Goal: Information Seeking & Learning: Understand process/instructions

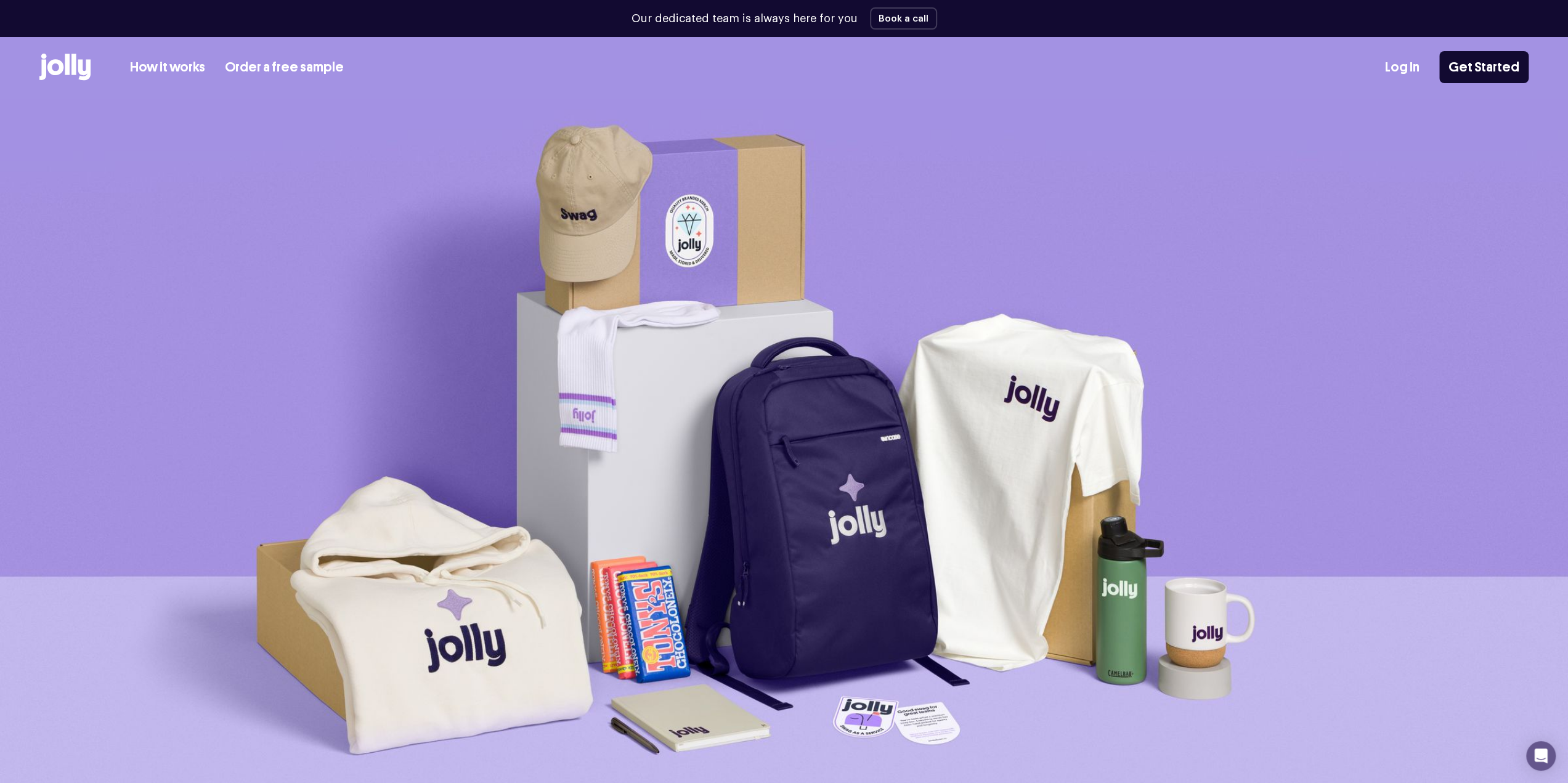
click at [149, 63] on link "How it works" at bounding box center [167, 67] width 75 height 20
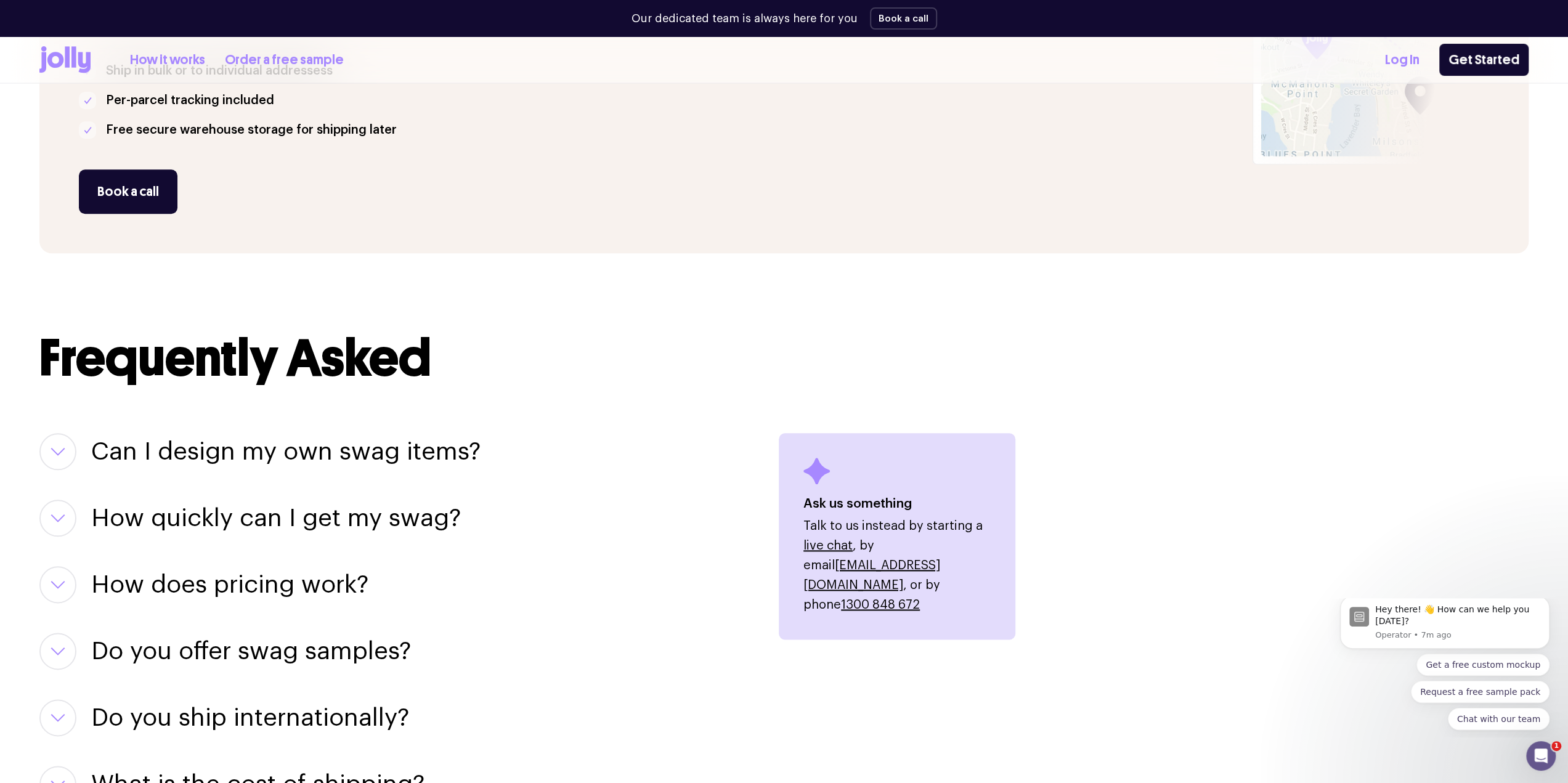
scroll to position [1186, 0]
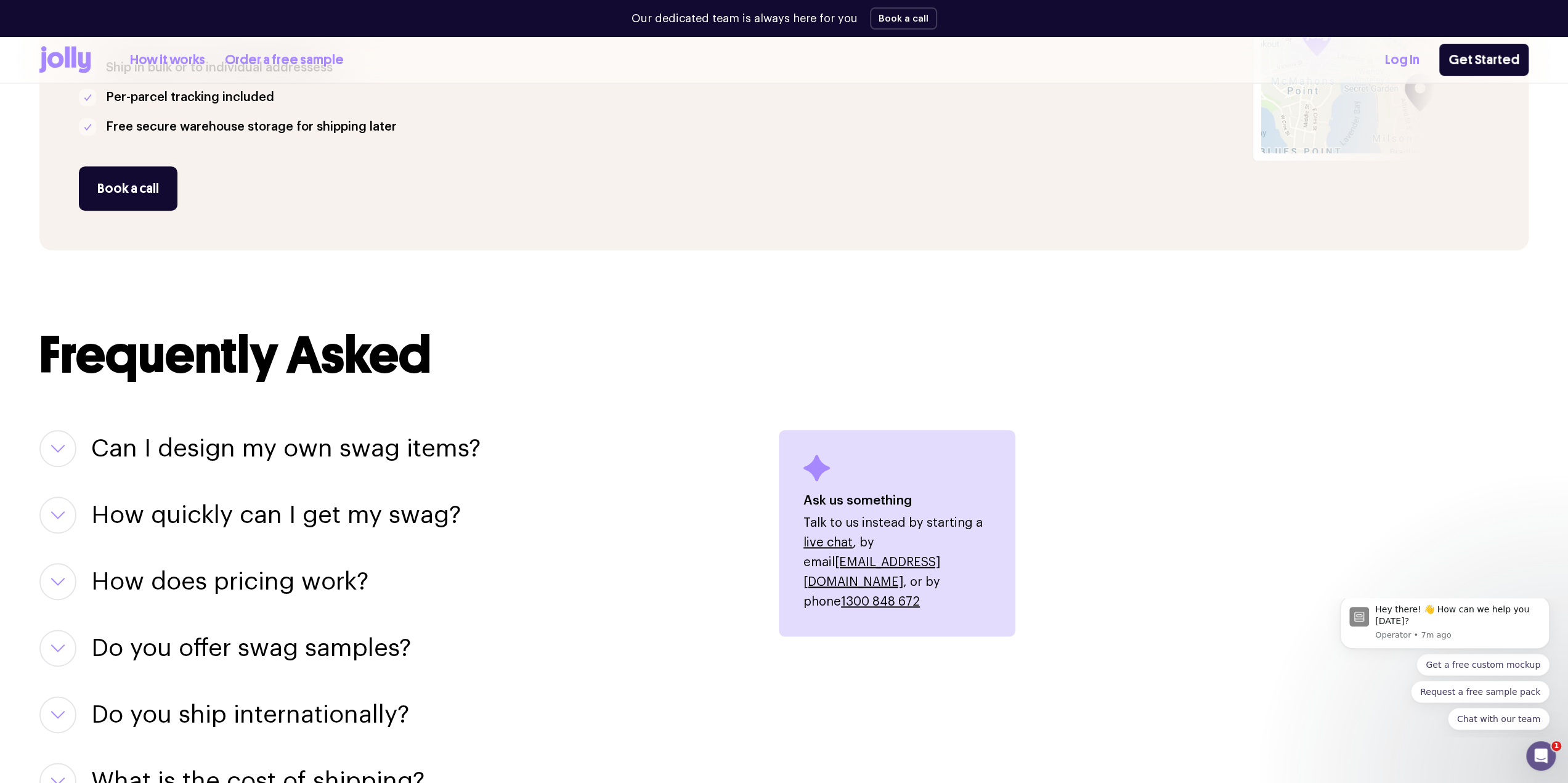
click at [59, 444] on icon "button" at bounding box center [58, 448] width 15 height 8
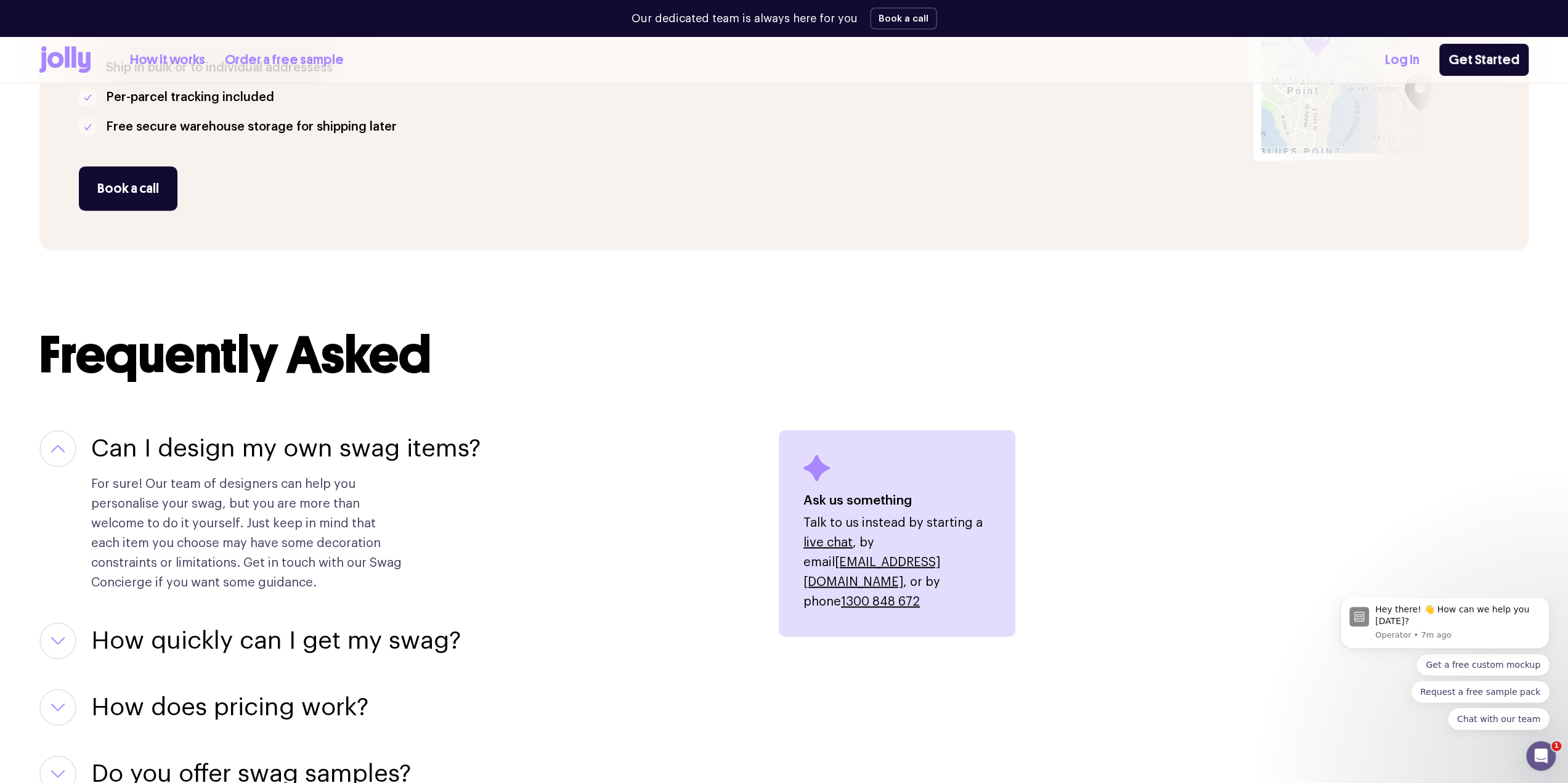
click at [80, 652] on div "How quickly can I get my swag? If you need something in a hurry, let your Swag …" at bounding box center [394, 641] width 710 height 37
click at [66, 646] on button "button" at bounding box center [57, 641] width 37 height 37
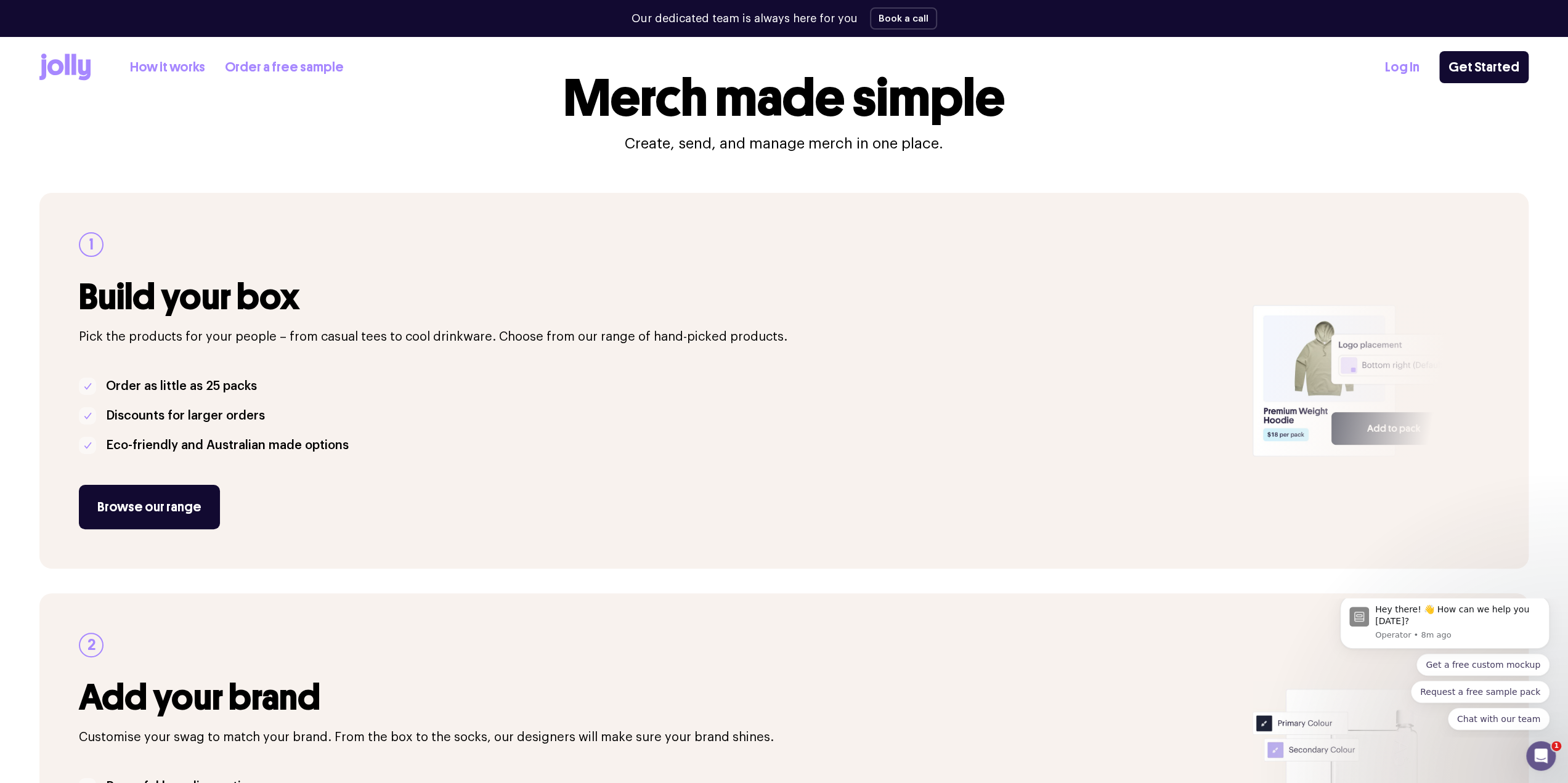
scroll to position [0, 0]
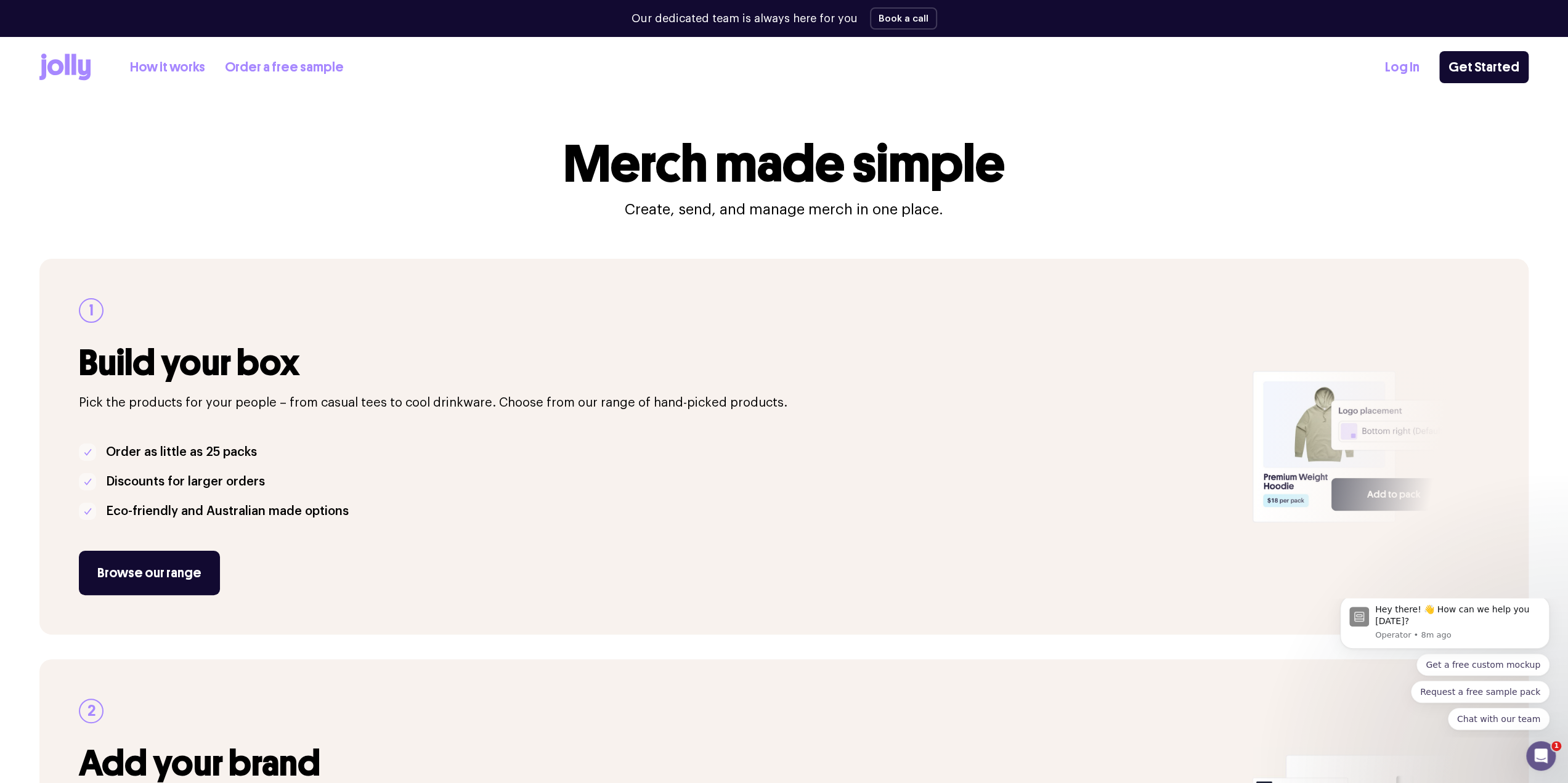
click at [67, 62] on icon at bounding box center [67, 64] width 5 height 21
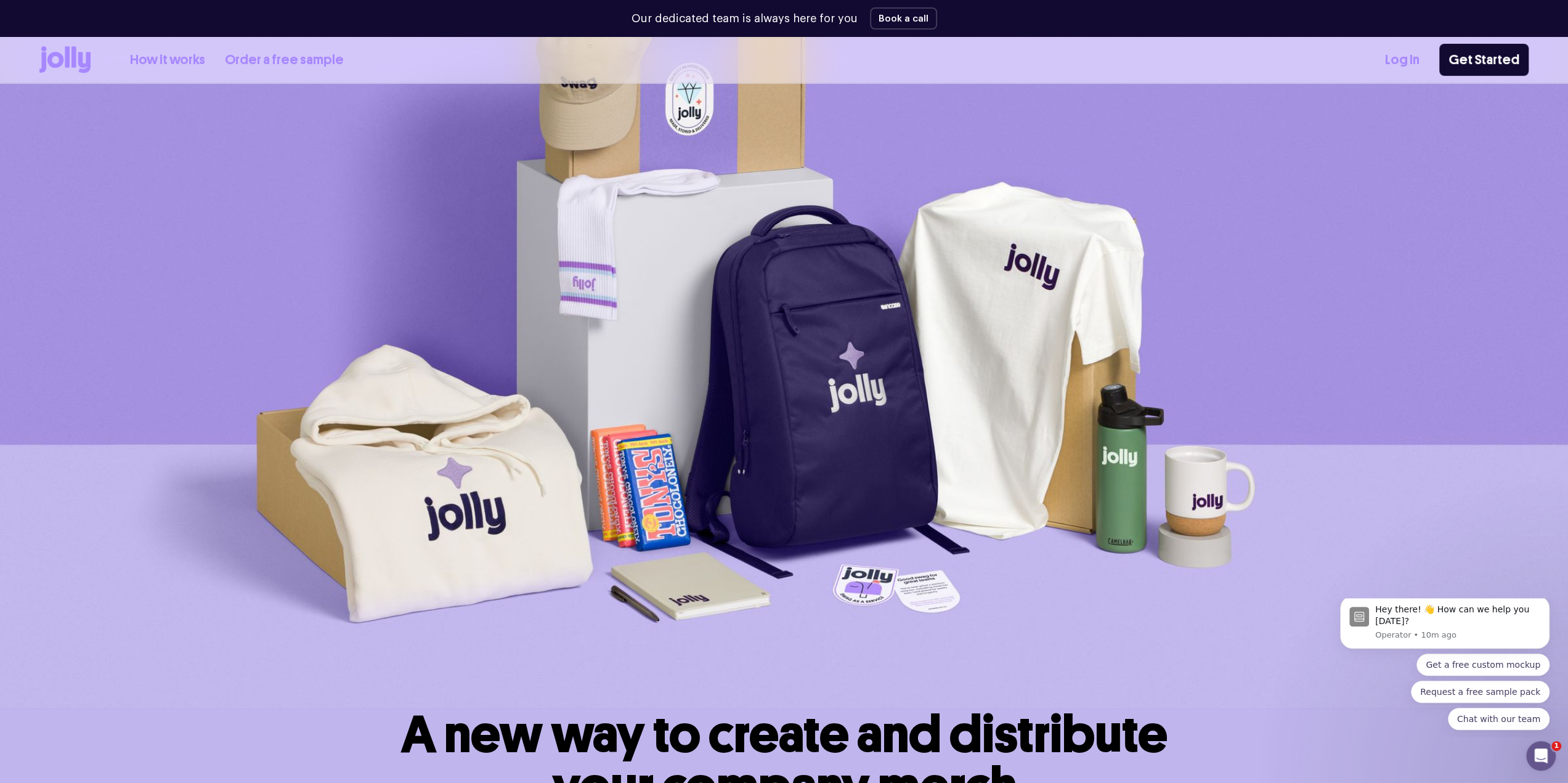
scroll to position [113, 0]
